Goal: Obtain resource: Obtain resource

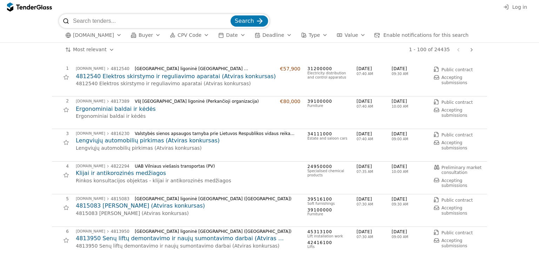
click at [85, 18] on input "search" at bounding box center [151, 21] width 156 height 14
type input "kosmetik"
click at [258, 22] on div "submit" at bounding box center [259, 20] width 27 height 27
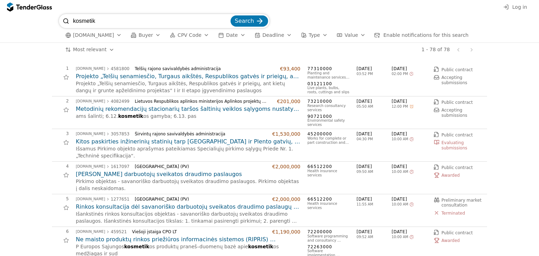
click at [94, 19] on input "kosmetik" at bounding box center [151, 21] width 156 height 14
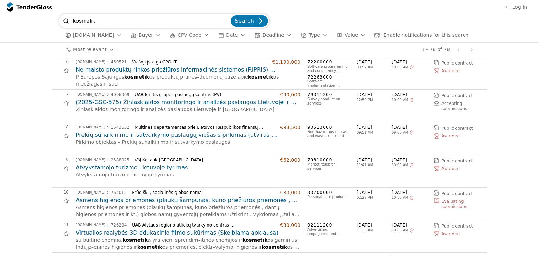
scroll to position [211, 0]
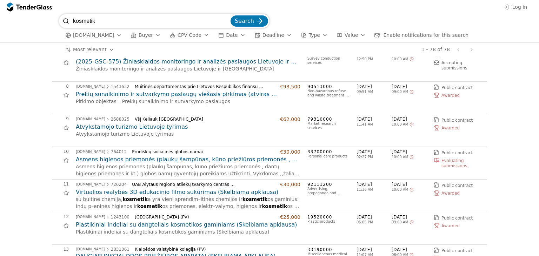
click at [150, 159] on h2 "Asmens higienos priemonės (plaukų šampūnas, kūno priežiūros priemonės , dantų h…" at bounding box center [188, 160] width 225 height 8
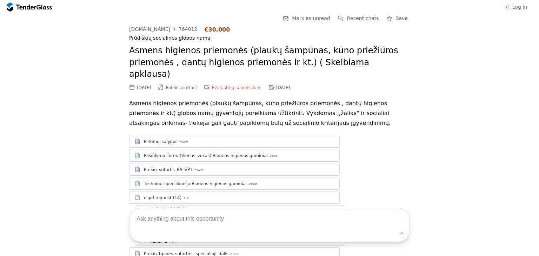
click at [178, 140] on div ".docx" at bounding box center [183, 142] width 10 height 5
